Goal: Task Accomplishment & Management: Manage account settings

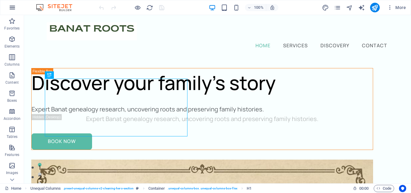
click at [13, 8] on icon "button" at bounding box center [12, 7] width 7 height 7
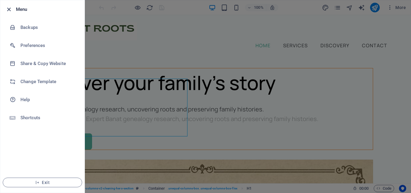
click at [11, 7] on icon "button" at bounding box center [8, 9] width 7 height 7
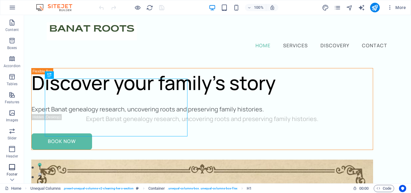
scroll to position [103, 0]
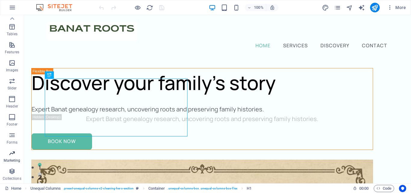
click at [14, 158] on p "Marketing" at bounding box center [12, 160] width 17 height 5
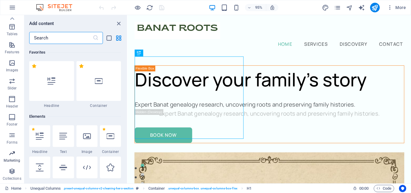
scroll to position [4897, 0]
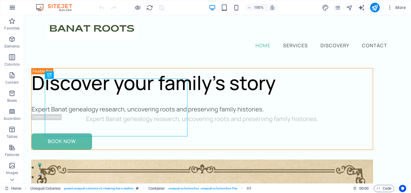
click at [14, 9] on icon "button" at bounding box center [12, 7] width 7 height 7
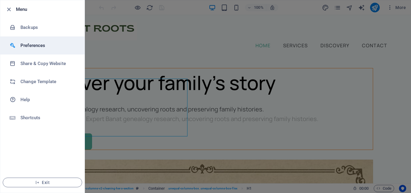
click at [27, 42] on h6 "Preferences" at bounding box center [48, 45] width 56 height 7
select select "en"
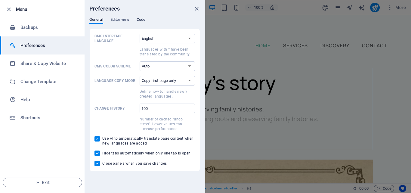
click at [140, 19] on span "Code" at bounding box center [140, 20] width 9 height 8
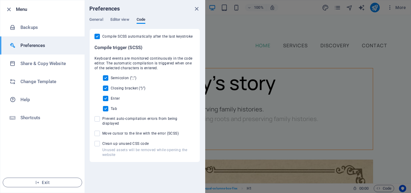
click at [239, 26] on div at bounding box center [205, 96] width 411 height 193
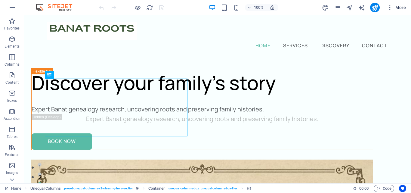
click at [393, 9] on icon "button" at bounding box center [390, 8] width 6 height 6
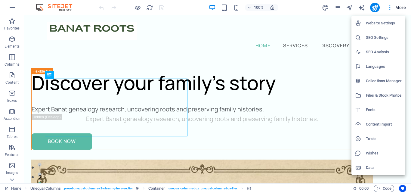
click at [386, 22] on h6 "Website Settings" at bounding box center [384, 23] width 36 height 7
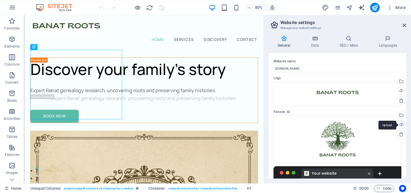
click at [400, 123] on div "Upload" at bounding box center [400, 125] width 9 height 9
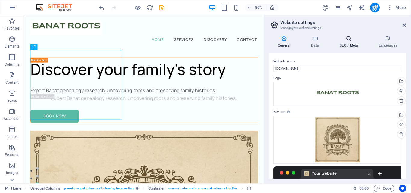
click at [349, 42] on h4 "SEO / Meta" at bounding box center [349, 41] width 39 height 13
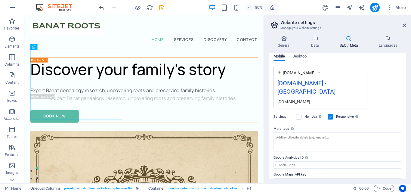
scroll to position [96, 0]
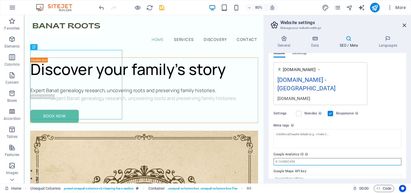
click at [297, 158] on input "Google Analytics ID Please only add the Google Analytics ID. We automatically i…" at bounding box center [337, 161] width 128 height 7
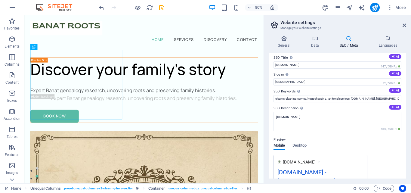
scroll to position [0, 0]
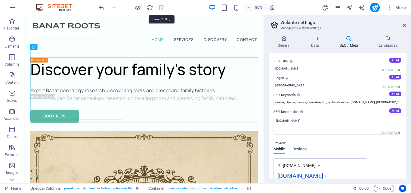
type input "G-7L25G1DHEF"
click at [164, 8] on icon "save" at bounding box center [161, 7] width 7 height 7
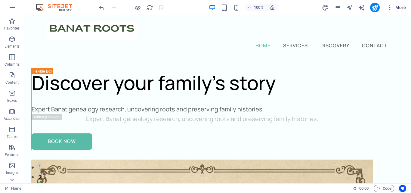
click at [391, 10] on icon "button" at bounding box center [390, 8] width 6 height 6
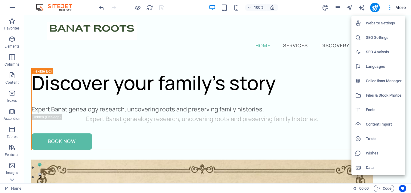
click at [383, 36] on h6 "SEO Settings" at bounding box center [384, 37] width 36 height 7
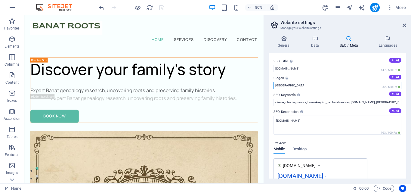
click at [299, 84] on input "Berlin" at bounding box center [337, 85] width 128 height 7
type input "B"
paste input "Expert Banat genealogy research, uncovering roots and preserving family histori…"
type input "Expert Banat genealogy research, uncovering roots and preserving family histori…"
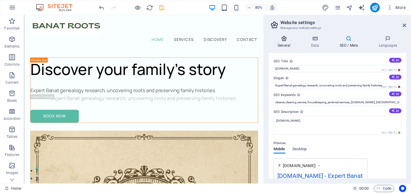
click at [287, 43] on h4 "General" at bounding box center [284, 41] width 33 height 13
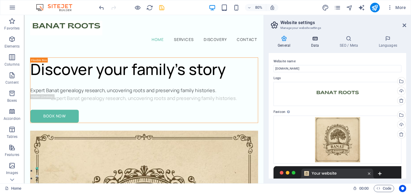
click at [316, 38] on icon at bounding box center [315, 38] width 26 height 6
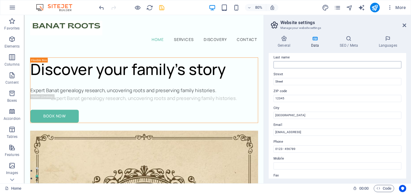
scroll to position [60, 0]
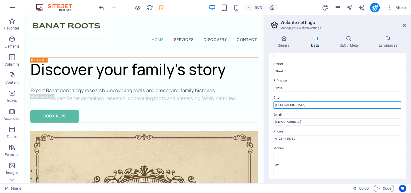
drag, startPoint x: 296, startPoint y: 105, endPoint x: 269, endPoint y: 105, distance: 26.8
click at [269, 105] on div "Contact data for this website. This can be used everywhere on the website and w…" at bounding box center [336, 115] width 137 height 125
type input "P"
type input "Pecs"
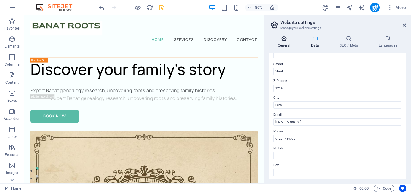
click at [292, 45] on h4 "General" at bounding box center [284, 41] width 33 height 13
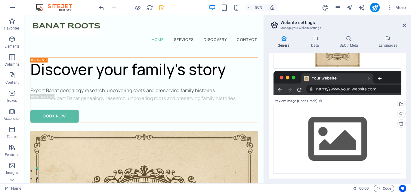
scroll to position [5, 0]
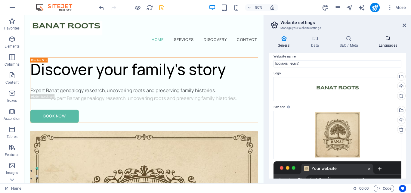
click at [381, 44] on h4 "Languages" at bounding box center [387, 41] width 37 height 13
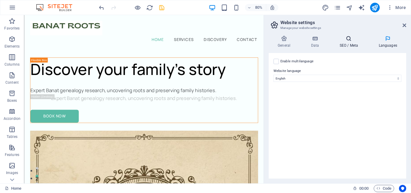
click at [353, 39] on icon at bounding box center [348, 38] width 37 height 6
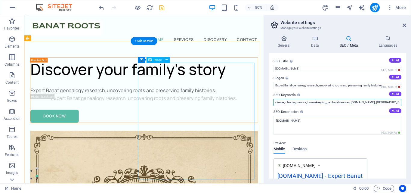
drag, startPoint x: 410, startPoint y: 118, endPoint x: 305, endPoint y: 128, distance: 105.7
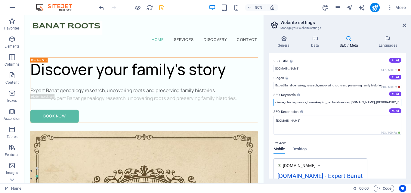
click at [314, 102] on input "cleaner, cleaning service, housekeeping, janitorial services, banat-roots.com, …" at bounding box center [337, 102] width 128 height 7
click at [379, 101] on input "cleaner, cleaning service, housekeeping, janitorial services, banat-roots.com, …" at bounding box center [337, 102] width 128 height 7
click at [387, 102] on input "cleaner, cleaning service, housekeeping, janitorial services, banat-roots.com, …" at bounding box center [337, 102] width 128 height 7
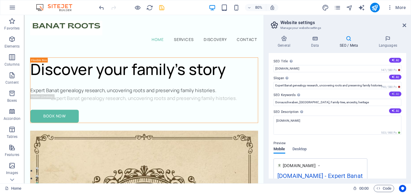
click at [395, 93] on button "AI" at bounding box center [395, 93] width 12 height 5
type input "Banat genealogy, family history research, family tree building, ancestral home …"
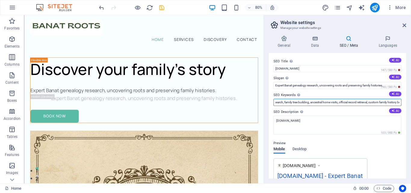
scroll to position [0, 57]
drag, startPoint x: 355, startPoint y: 103, endPoint x: 408, endPoint y: 104, distance: 52.6
click at [408, 104] on div "General Data SEO / Meta Languages Website name banat-roots.com Logo Drag files …" at bounding box center [337, 107] width 147 height 152
click at [293, 102] on input "Banat genealogy, family history research, family tree building, ancestral home …" at bounding box center [337, 102] width 128 height 7
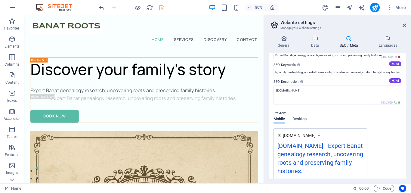
scroll to position [0, 0]
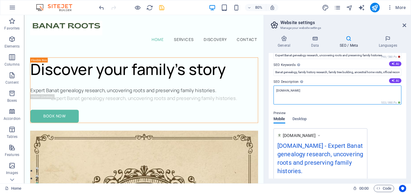
click at [294, 94] on textarea "[DOMAIN_NAME]" at bounding box center [337, 94] width 128 height 19
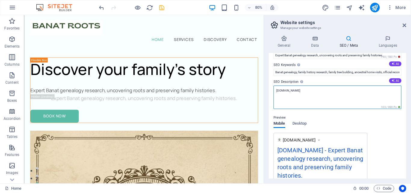
drag, startPoint x: 305, startPoint y: 92, endPoint x: 274, endPoint y: 90, distance: 31.3
click at [274, 90] on textarea "[DOMAIN_NAME]" at bounding box center [337, 96] width 128 height 23
paste textarea "Discover your family’s story with our professional genealogy research services.…"
type textarea "Discover your family’s story with our professional genealogy research services.…"
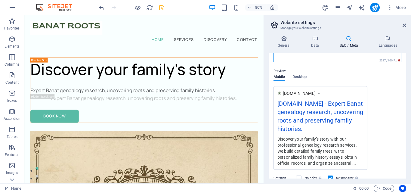
scroll to position [163, 0]
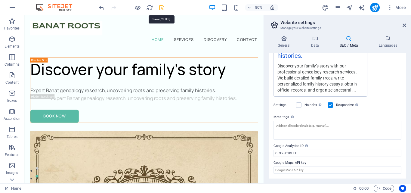
click at [164, 6] on icon "save" at bounding box center [161, 7] width 7 height 7
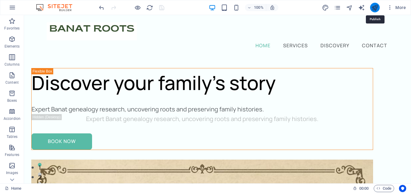
click at [376, 8] on icon "publish" at bounding box center [374, 7] width 7 height 7
